Goal: Find specific page/section: Find specific page/section

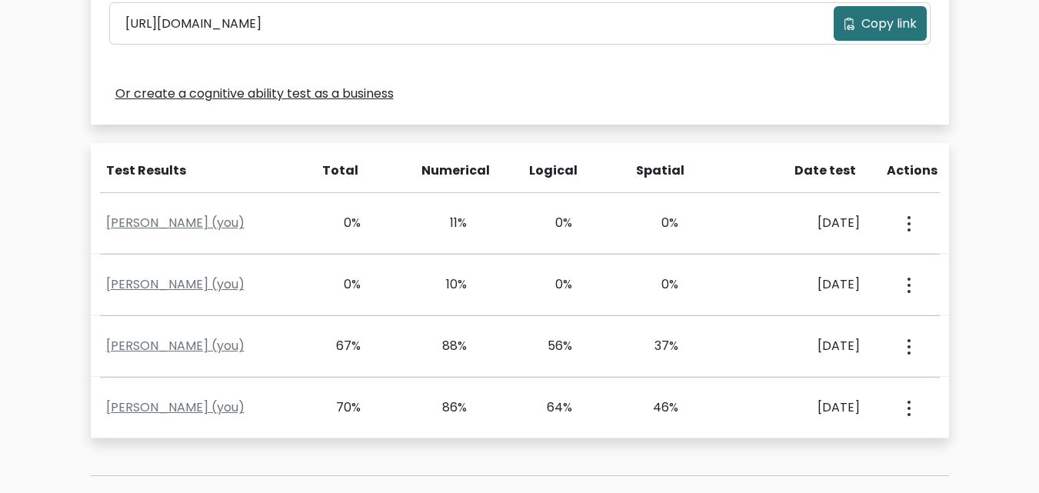
scroll to position [548, 0]
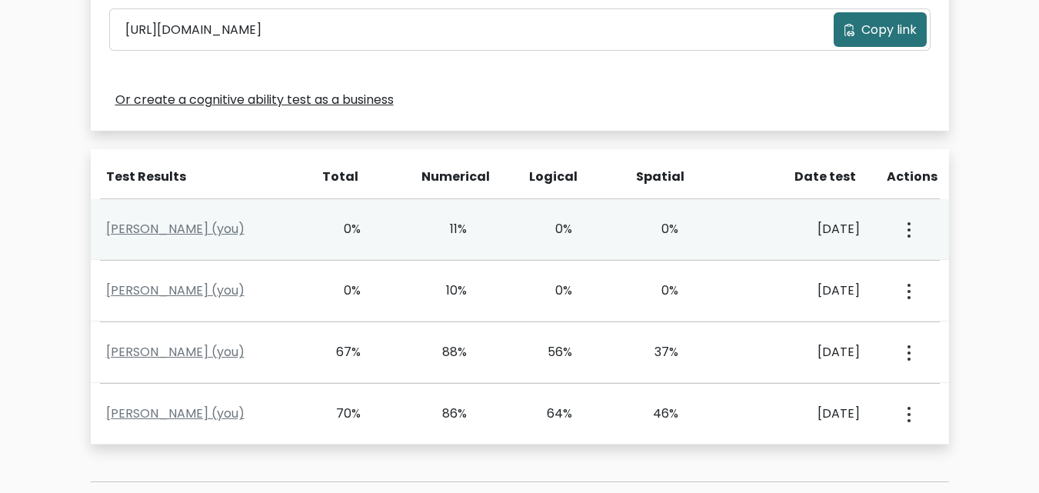
click at [222, 246] on div "[PERSON_NAME] (you) 0% 11% 0% 0% [DATE] View Profile" at bounding box center [520, 229] width 858 height 61
click at [231, 235] on link "[PERSON_NAME] (you)" at bounding box center [175, 229] width 138 height 18
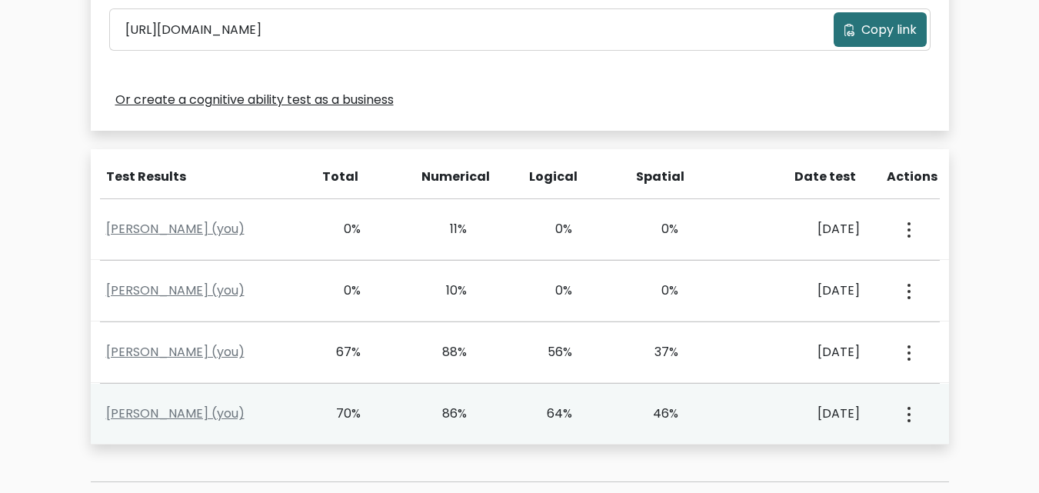
click at [285, 393] on div "[PERSON_NAME] (you) 70% 86% 64% 46% [DATE] View Profile" at bounding box center [520, 414] width 858 height 61
click at [272, 398] on div "[PERSON_NAME] (you) 70% 86% 64% 46% [DATE] View Profile" at bounding box center [520, 414] width 858 height 61
click at [915, 412] on div "View Profile" at bounding box center [908, 414] width 52 height 48
click at [906, 412] on button "button" at bounding box center [908, 414] width 12 height 48
click at [470, 409] on div "86%" at bounding box center [467, 414] width 106 height 18
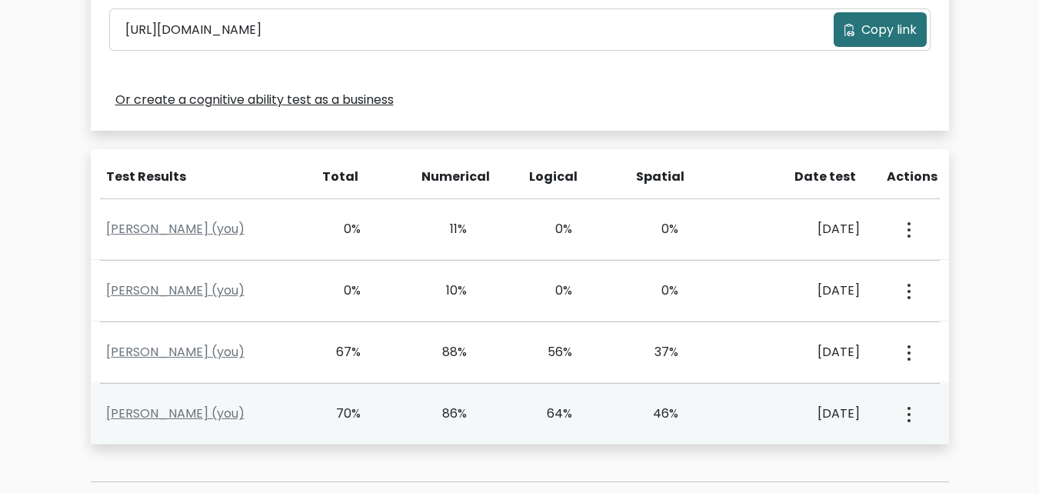
click at [468, 411] on div "86%" at bounding box center [467, 414] width 106 height 18
click at [233, 408] on link "[PERSON_NAME] (you)" at bounding box center [175, 414] width 138 height 18
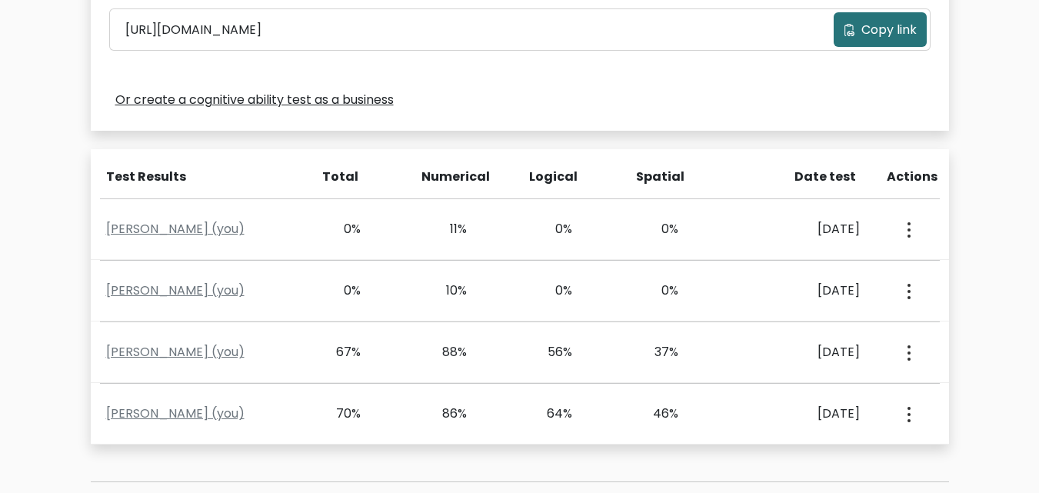
click at [955, 380] on div "Test the IQ of other people 40 questions 30 minutes English Create your unique …" at bounding box center [520, 37] width 877 height 965
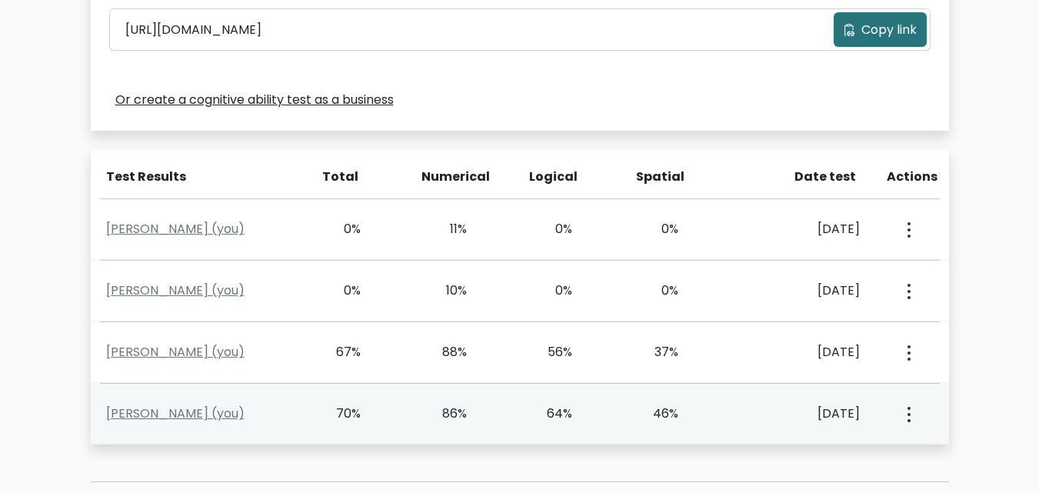
click at [911, 418] on button "button" at bounding box center [908, 414] width 12 height 48
click at [932, 455] on link "View Profile" at bounding box center [963, 458] width 122 height 25
click at [245, 412] on link "[PERSON_NAME] (you)" at bounding box center [175, 414] width 138 height 18
